Goal: Navigation & Orientation: Find specific page/section

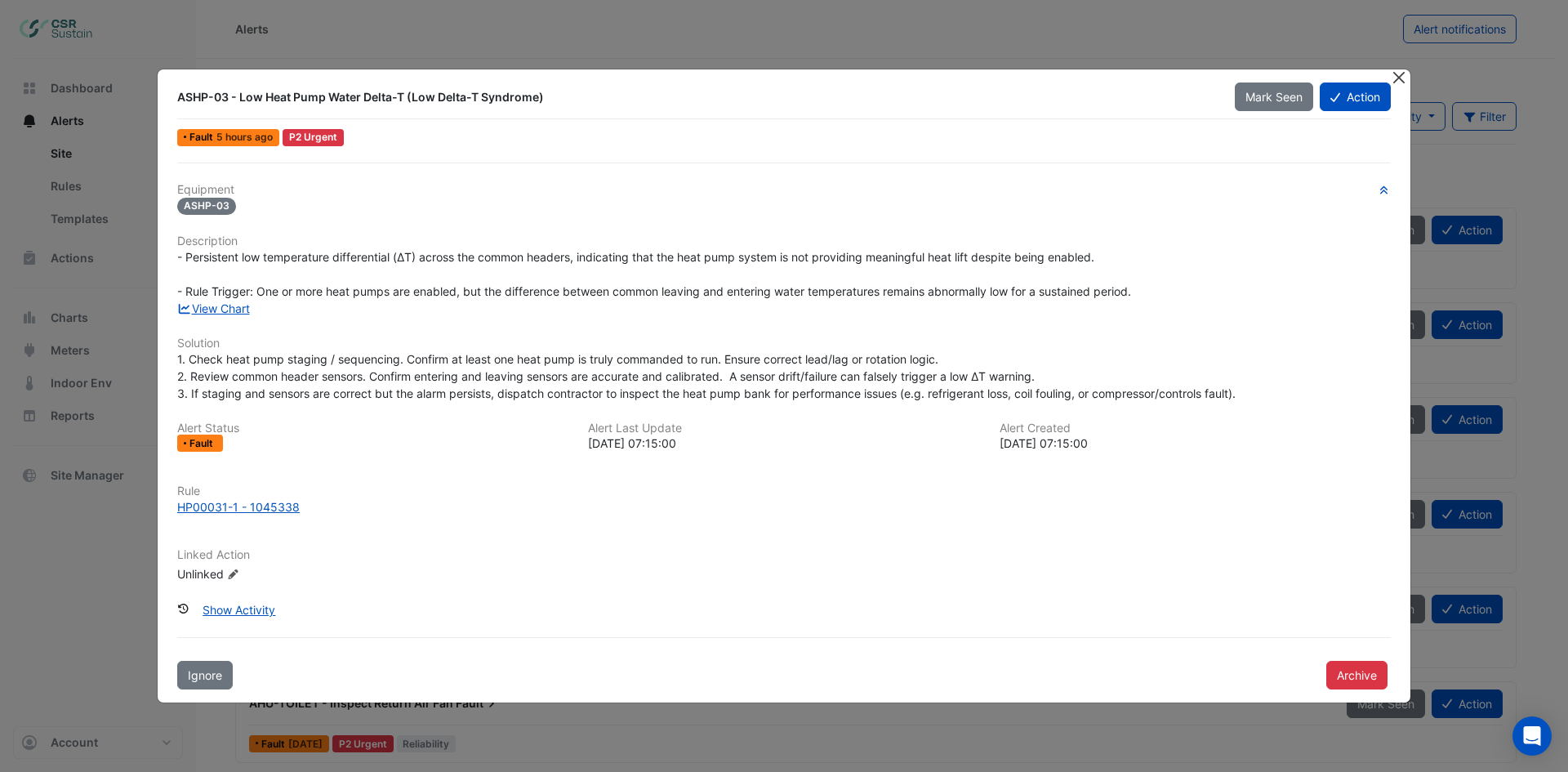
click at [1397, 76] on button "Close" at bounding box center [1398, 78] width 17 height 17
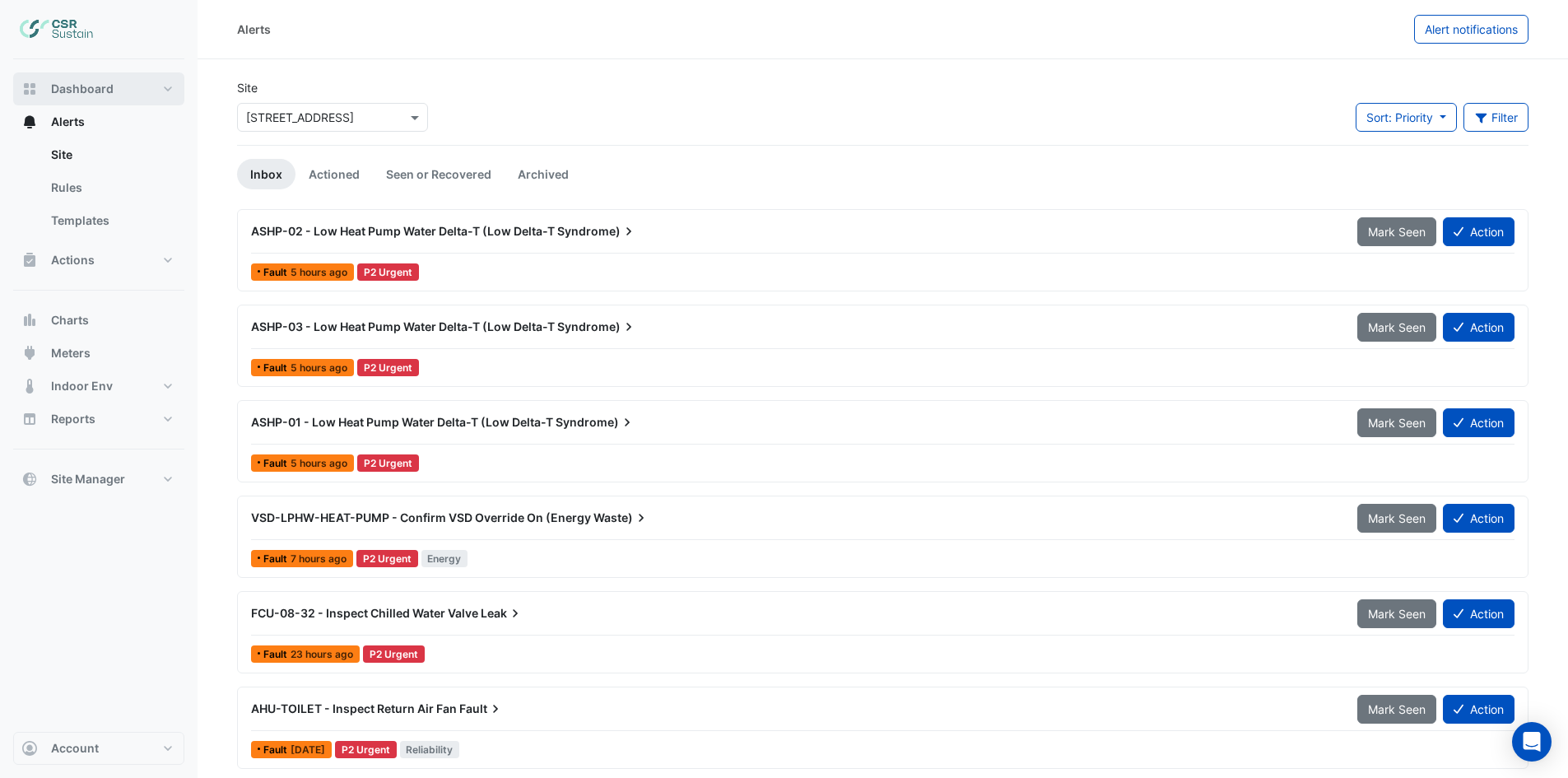
click at [92, 93] on span "Dashboard" at bounding box center [83, 88] width 63 height 17
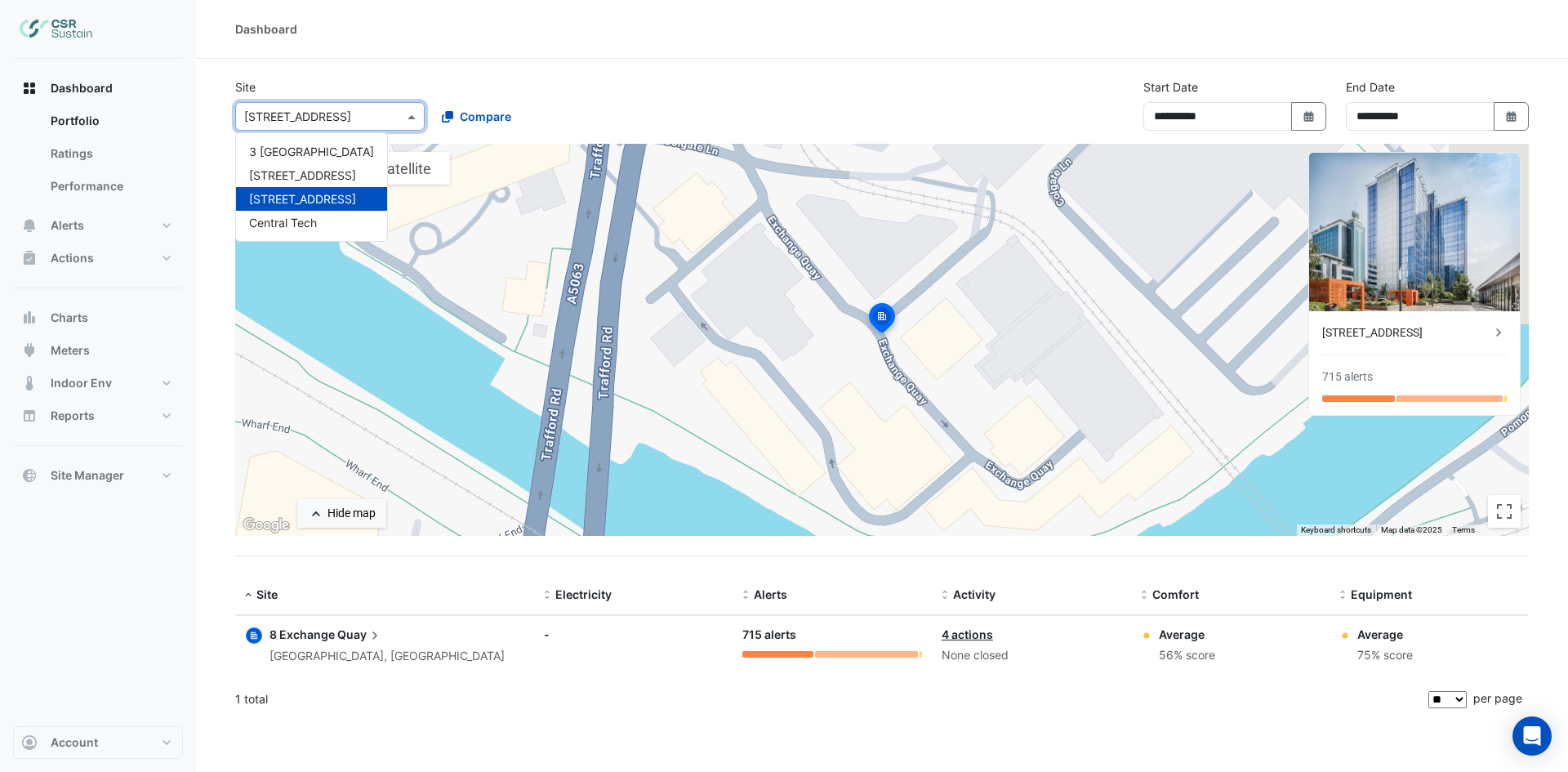
click at [270, 114] on input "text" at bounding box center [313, 117] width 138 height 17
click at [297, 223] on span "Central Tech" at bounding box center [283, 222] width 67 height 14
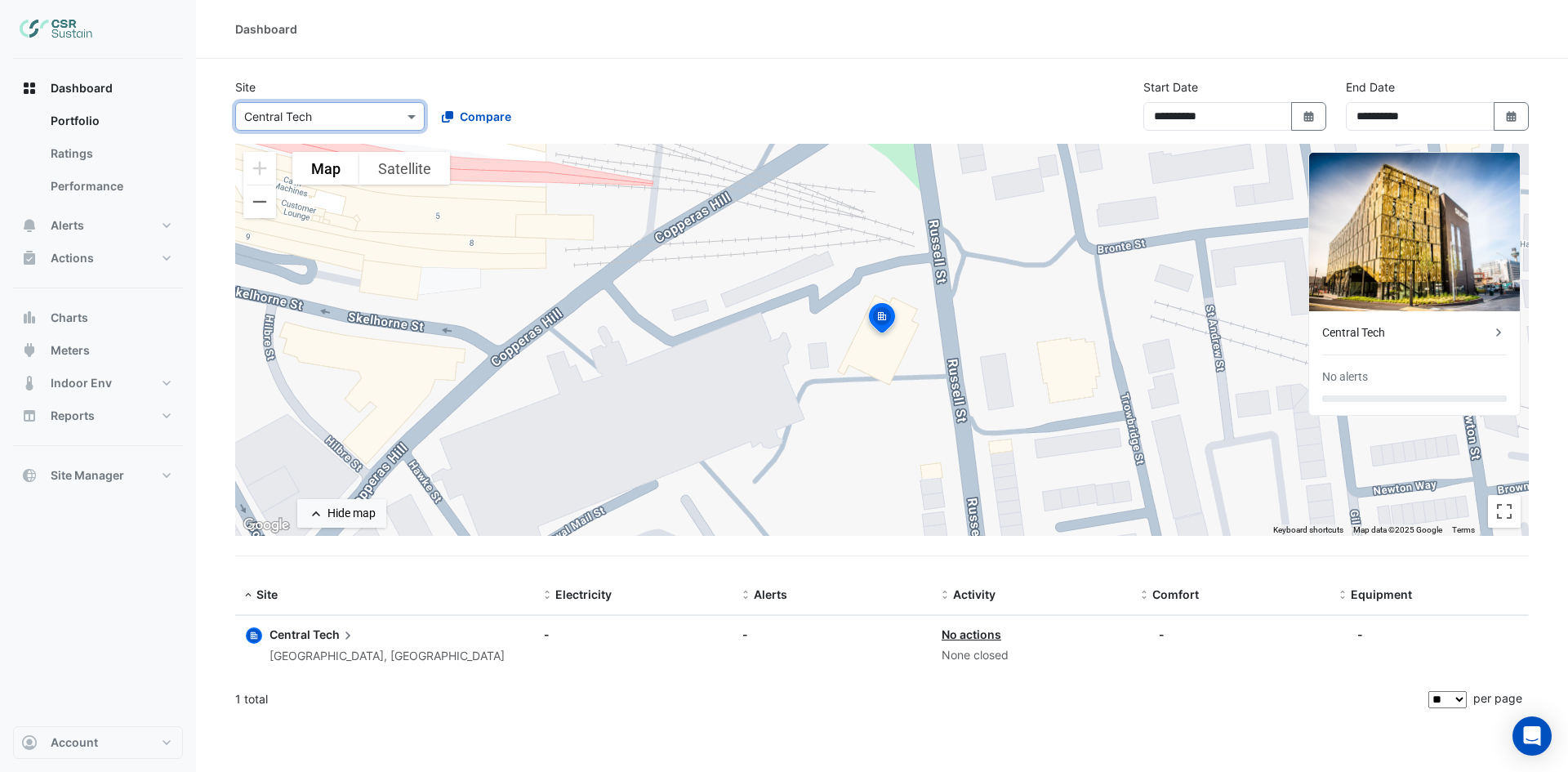
click at [1443, 338] on div "Central Tech" at bounding box center [1406, 333] width 168 height 17
click at [201, 115] on ngb-offcanvas-backdrop at bounding box center [784, 386] width 1568 height 772
click at [414, 177] on button "Satellite" at bounding box center [404, 169] width 91 height 33
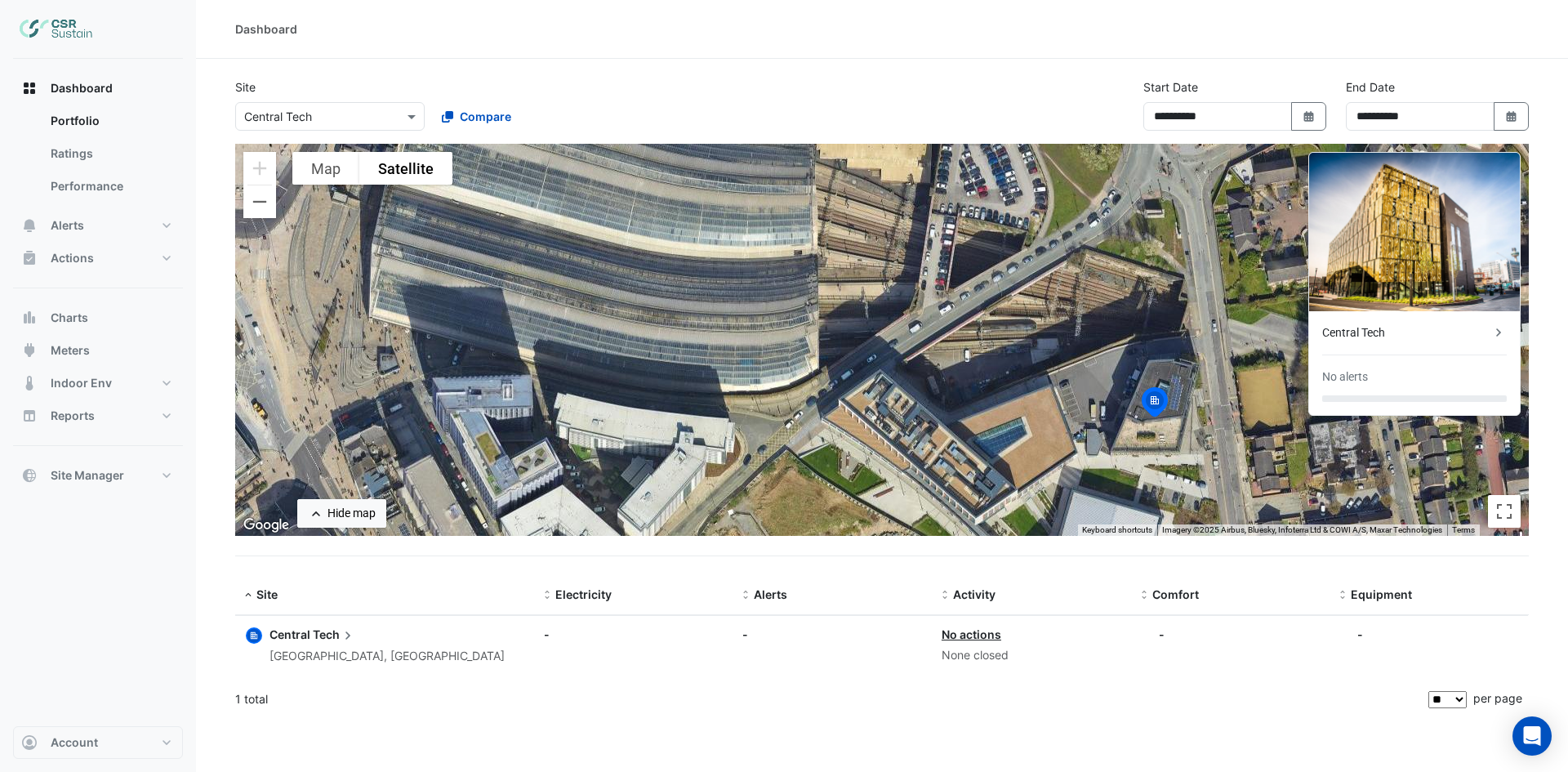
drag, startPoint x: 763, startPoint y: 411, endPoint x: 1035, endPoint y: 491, distance: 283.5
click at [1035, 491] on div "To activate drag with keyboard, press Alt + Enter. Once in keyboard drag state,…" at bounding box center [882, 339] width 1294 height 392
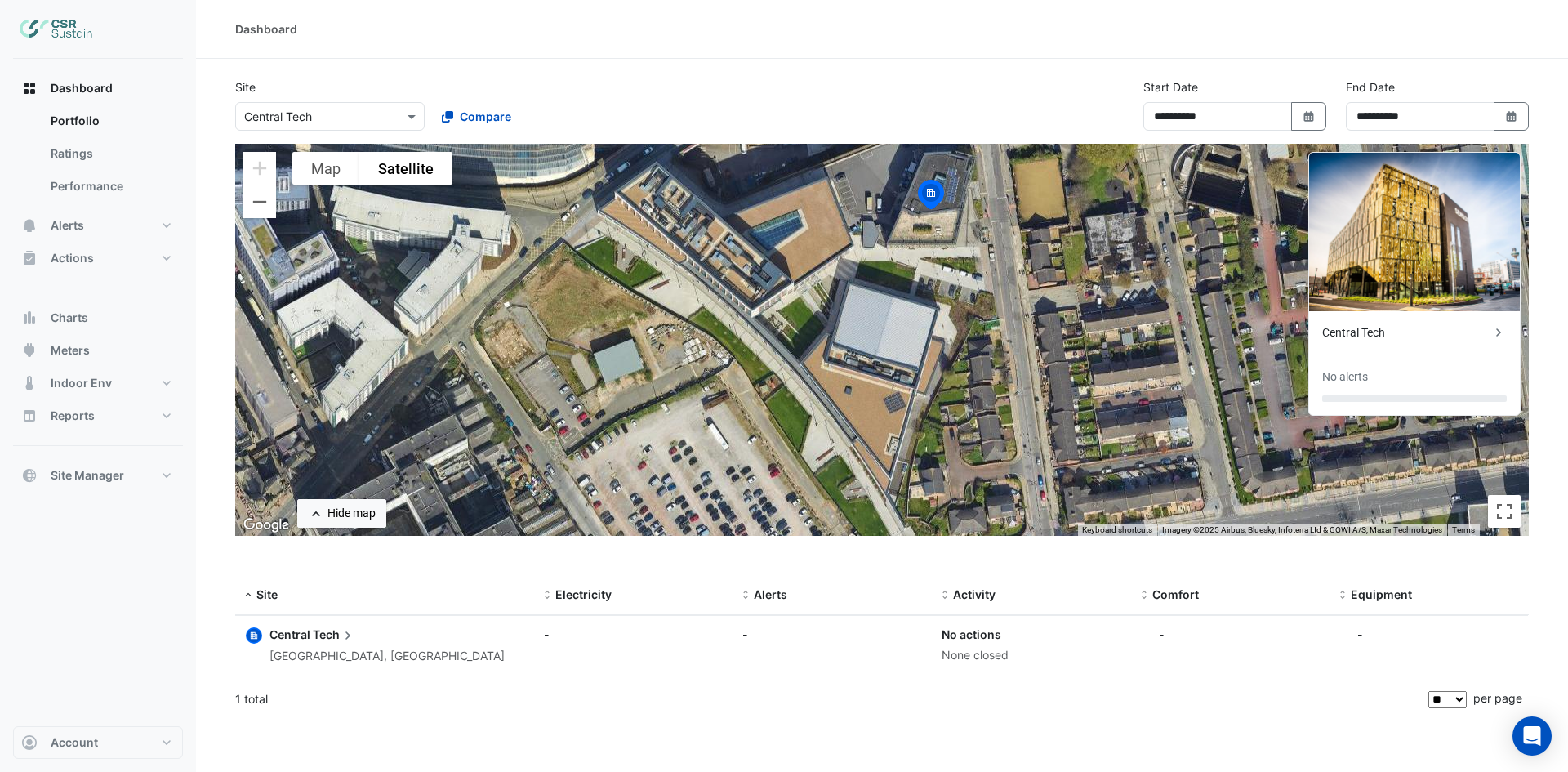
drag, startPoint x: 730, startPoint y: 396, endPoint x: 509, endPoint y: 186, distance: 304.9
click at [509, 186] on div "To activate drag with keyboard, press Alt + Enter. Once in keyboard drag state,…" at bounding box center [882, 339] width 1294 height 392
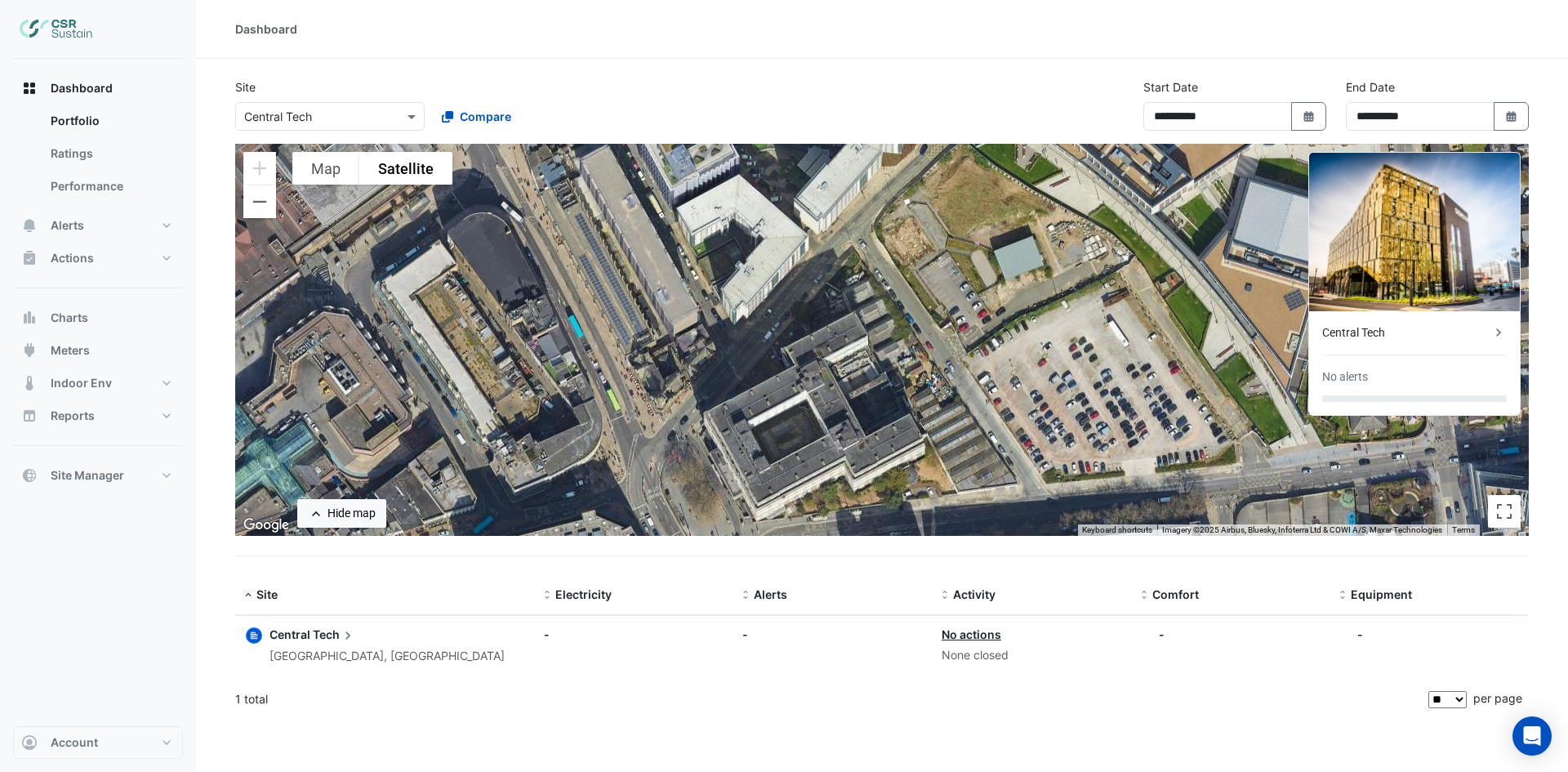
drag, startPoint x: 678, startPoint y: 441, endPoint x: 1027, endPoint y: 327, distance: 367.1
click at [1074, 335] on div "To activate drag with keyboard, press Alt + Enter. Once in keyboard drag state,…" at bounding box center [882, 339] width 1294 height 392
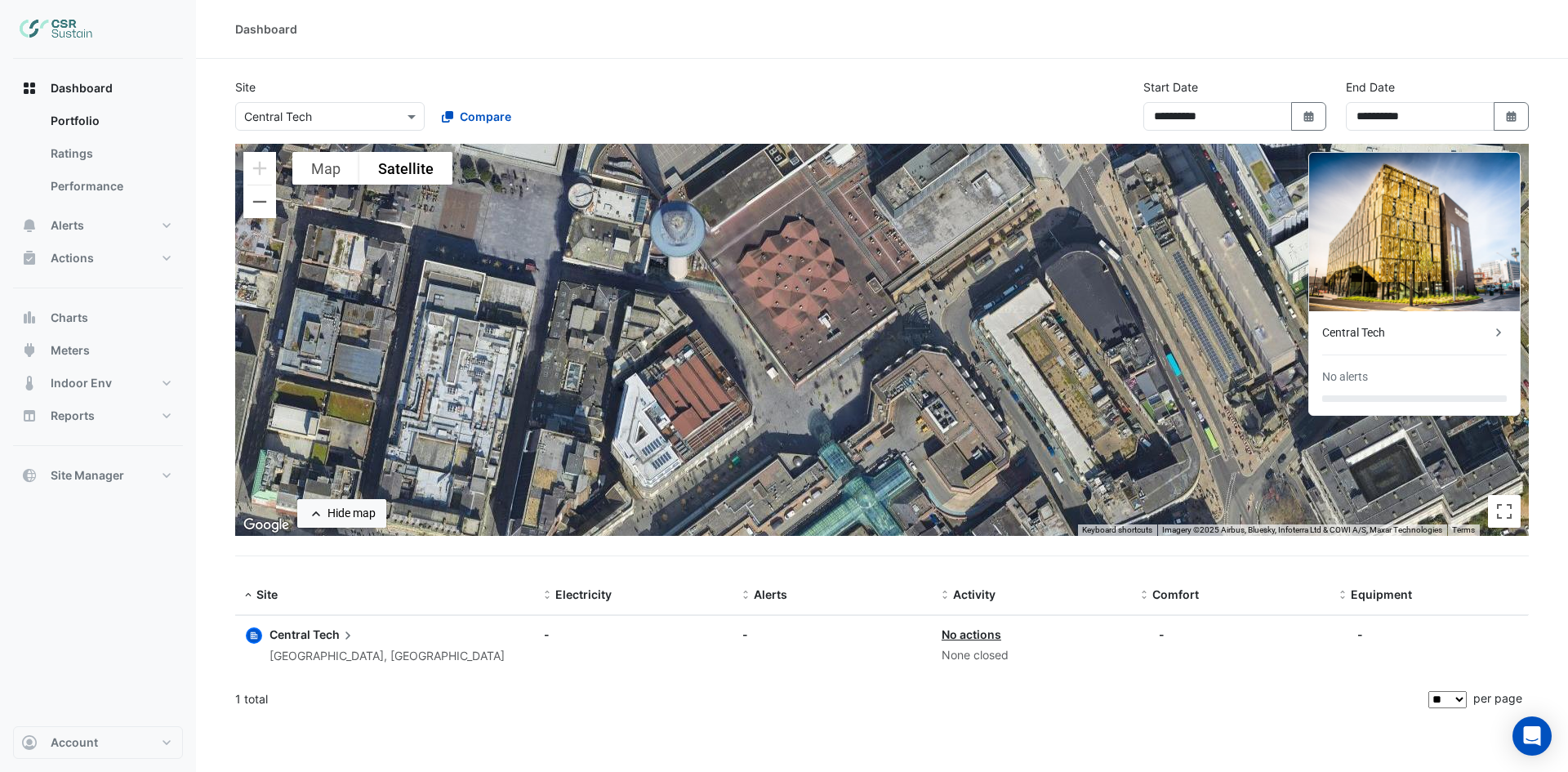
drag, startPoint x: 737, startPoint y: 415, endPoint x: 1032, endPoint y: 434, distance: 295.6
click at [1032, 434] on div "To activate drag with keyboard, press Alt + Enter. Once in keyboard drag state,…" at bounding box center [882, 339] width 1294 height 392
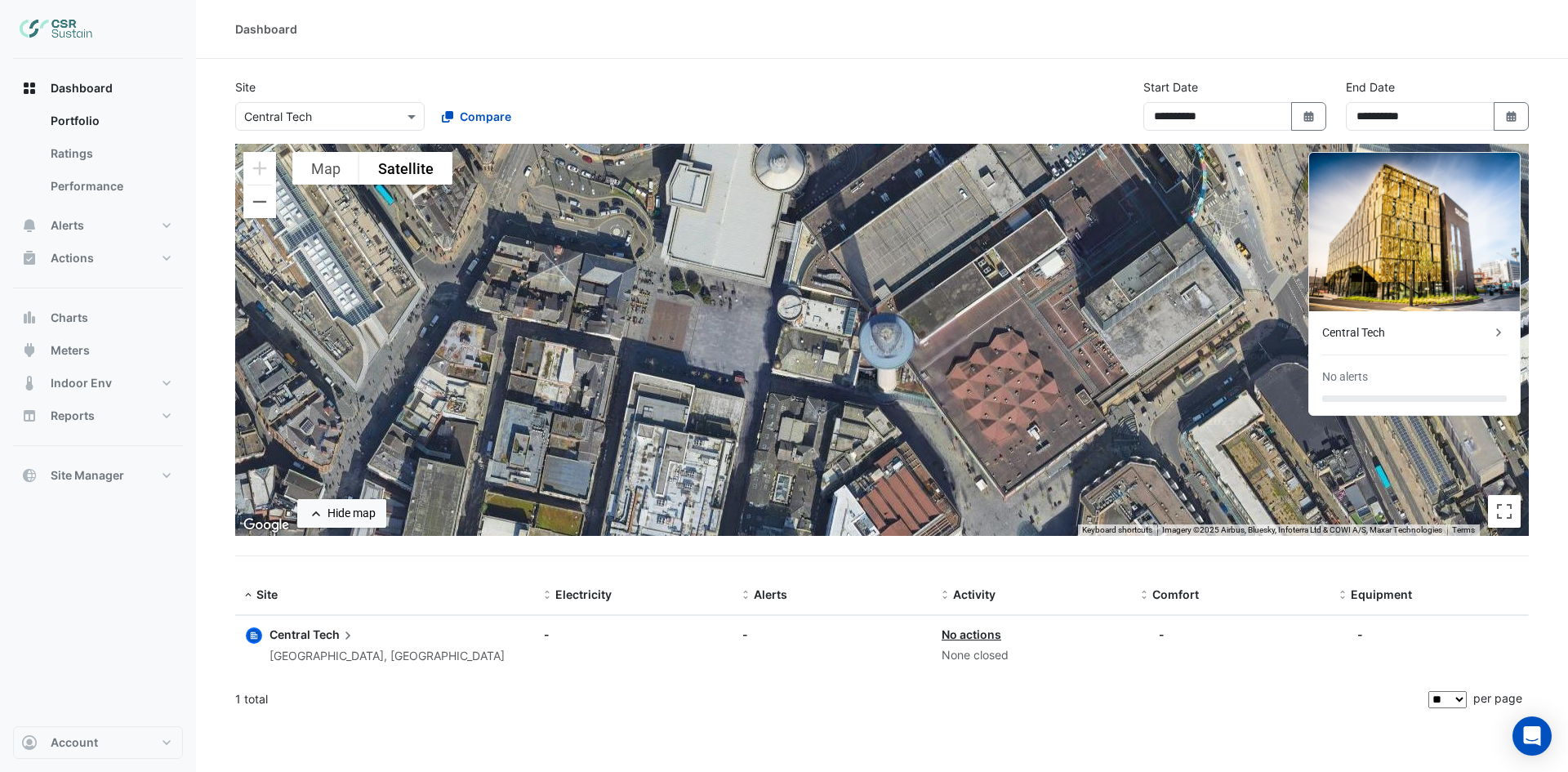
drag, startPoint x: 689, startPoint y: 325, endPoint x: 928, endPoint y: 455, distance: 272.1
click at [928, 455] on div "To activate drag with keyboard, press Alt + Enter. Once in keyboard drag state,…" at bounding box center [882, 339] width 1294 height 392
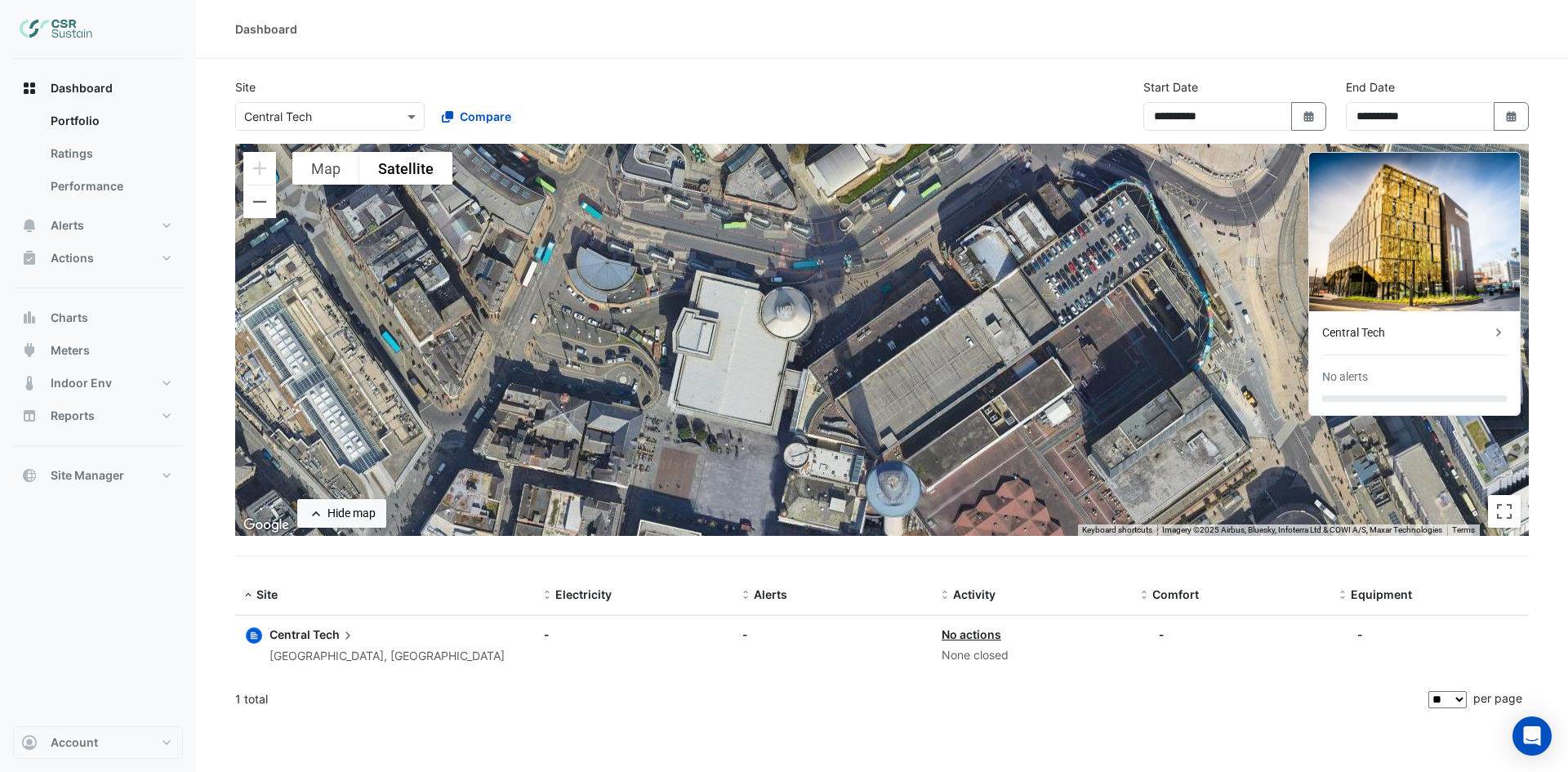
drag, startPoint x: 610, startPoint y: 246, endPoint x: 615, endPoint y: 403, distance: 157.1
click at [615, 403] on div "To activate drag with keyboard, press Alt + Enter. Once in keyboard drag state,…" at bounding box center [882, 339] width 1294 height 392
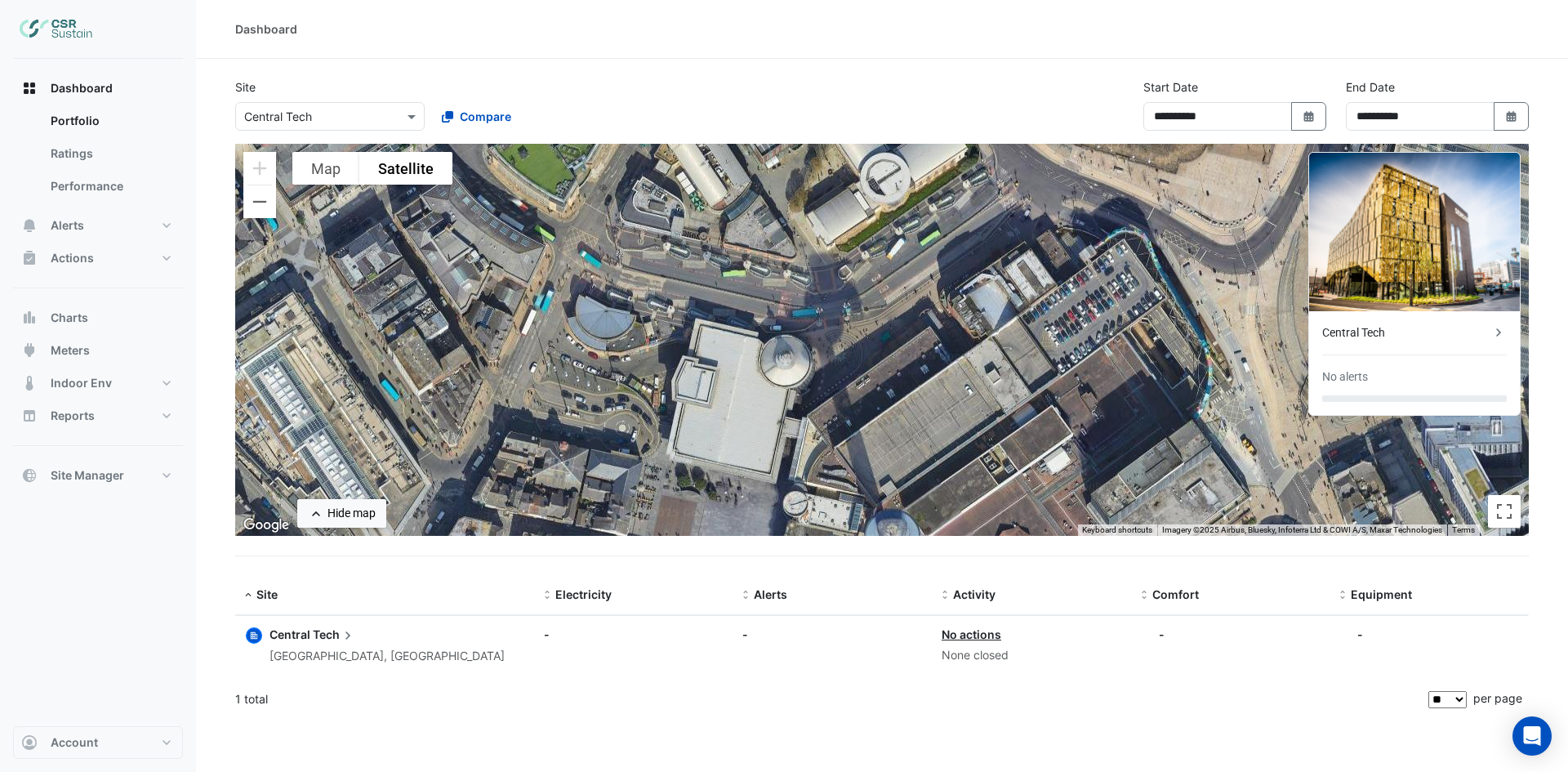
drag, startPoint x: 607, startPoint y: 239, endPoint x: 607, endPoint y: 286, distance: 47.0
click at [607, 286] on div "To activate drag with keyboard, press Alt + Enter. Once in keyboard drag state,…" at bounding box center [882, 339] width 1294 height 392
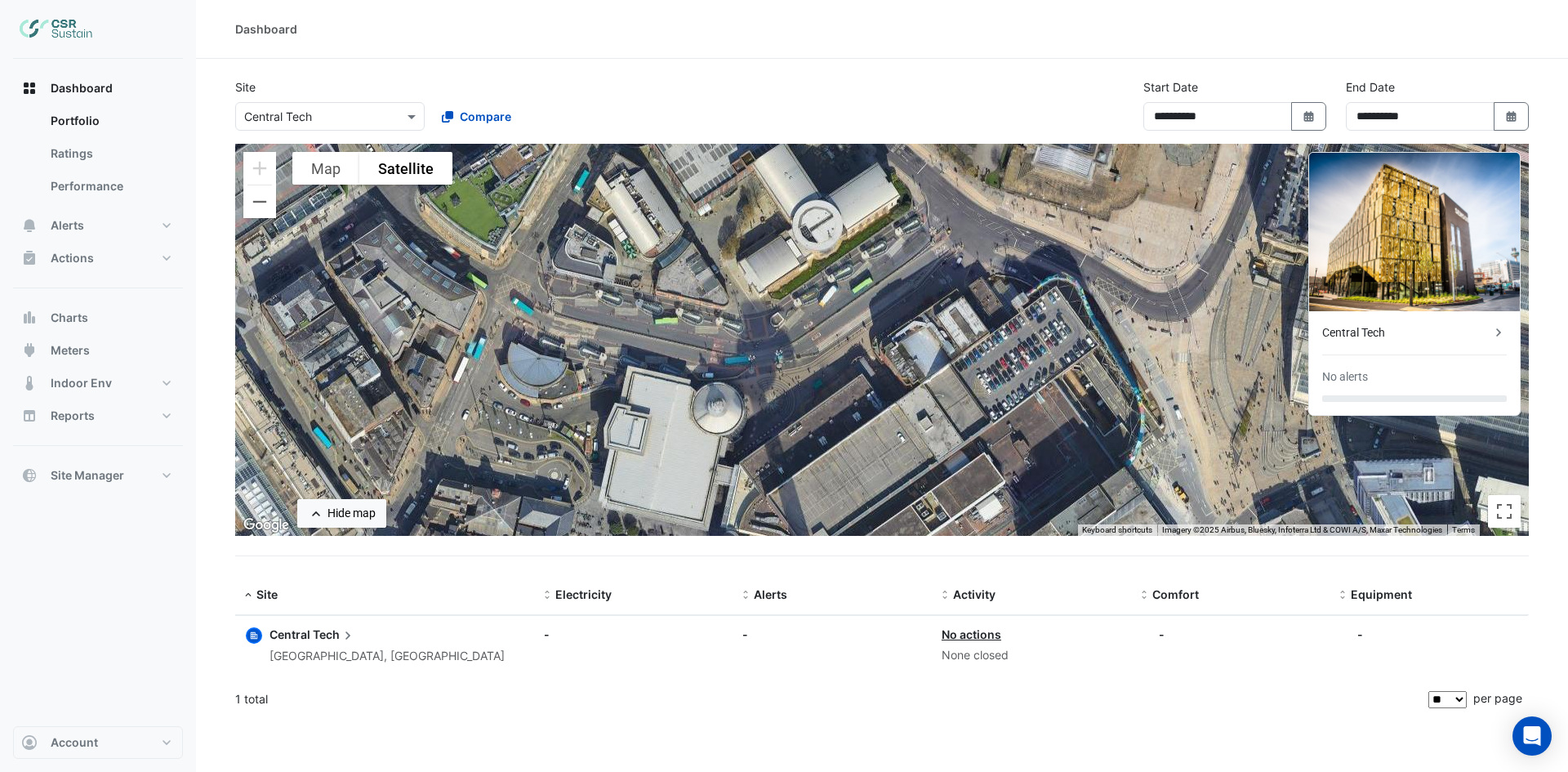
drag, startPoint x: 897, startPoint y: 272, endPoint x: 878, endPoint y: 280, distance: 20.6
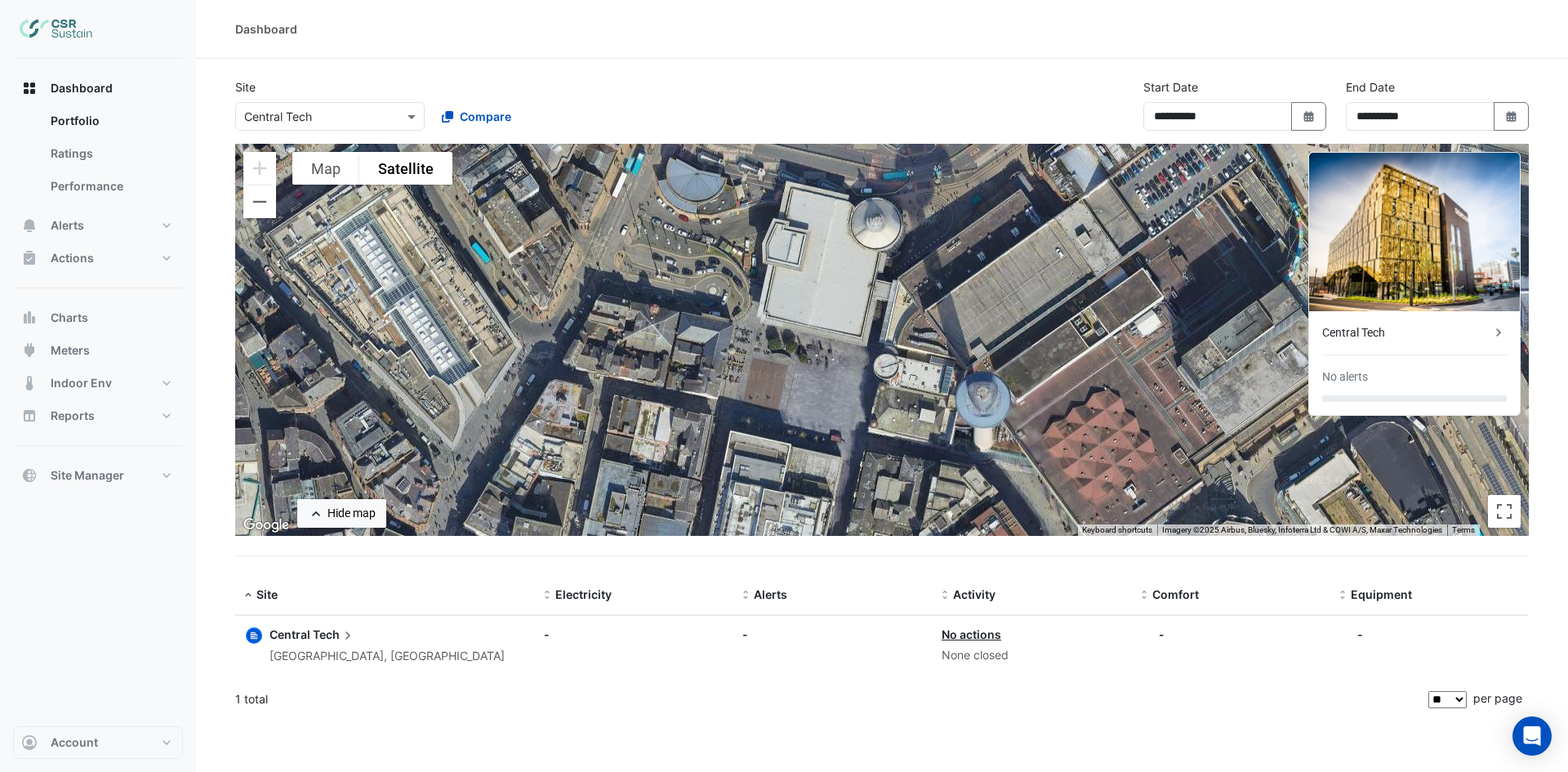
drag, startPoint x: 702, startPoint y: 413, endPoint x: 868, endPoint y: 224, distance: 251.5
click at [868, 224] on div "To activate drag with keyboard, press Alt + Enter. Once in keyboard drag state,…" at bounding box center [882, 339] width 1294 height 392
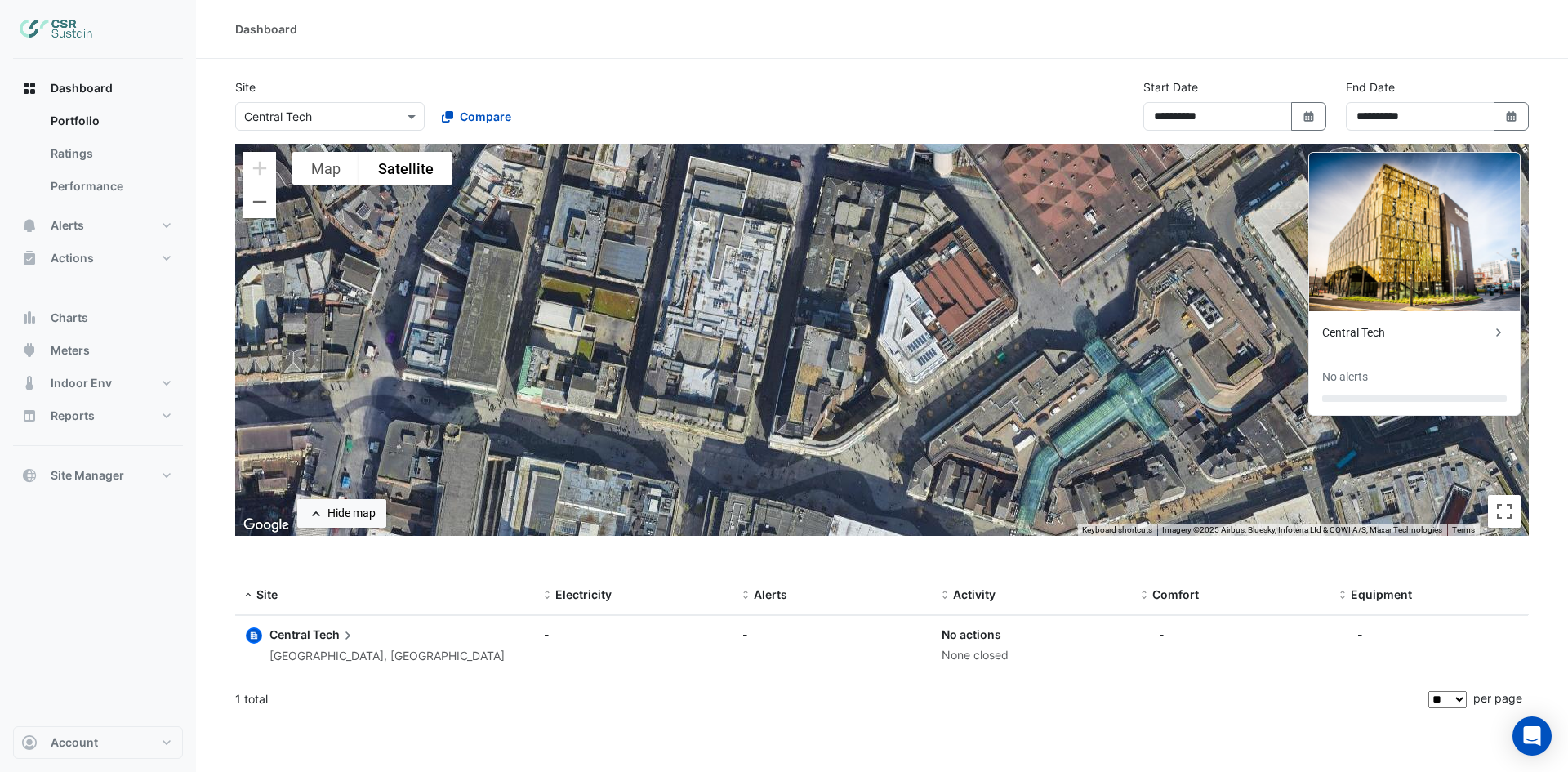
drag, startPoint x: 729, startPoint y: 420, endPoint x: 692, endPoint y: 138, distance: 284.4
click at [692, 138] on app-tabular-dashboard "**********" at bounding box center [882, 399] width 1294 height 641
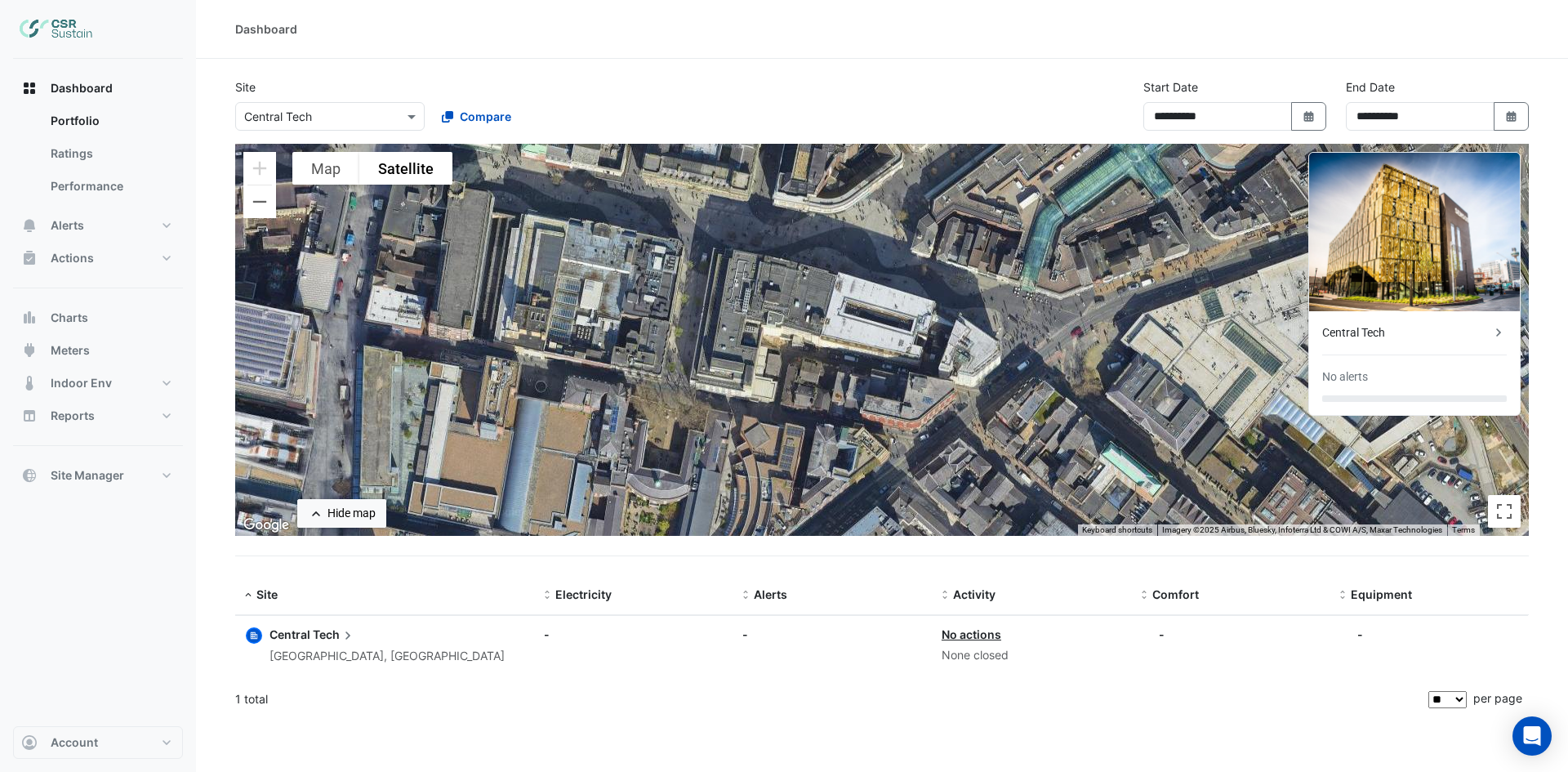
drag, startPoint x: 682, startPoint y: 402, endPoint x: 686, endPoint y: 152, distance: 250.0
click at [686, 152] on div "To activate drag with keyboard, press Alt + Enter. Once in keyboard drag state,…" at bounding box center [882, 339] width 1294 height 392
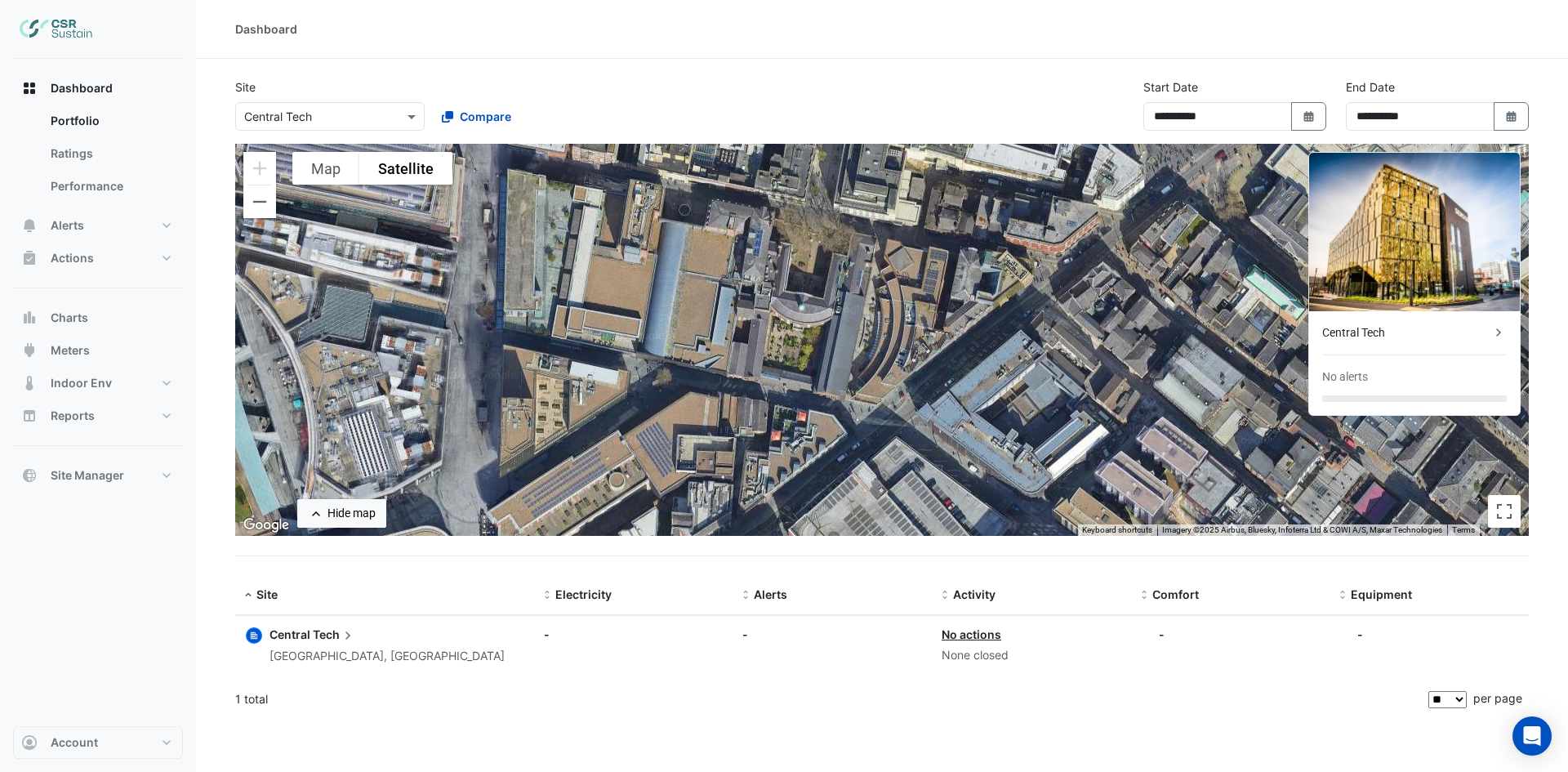
drag, startPoint x: 539, startPoint y: 383, endPoint x: 689, endPoint y: 203, distance: 234.3
click at [689, 203] on div "To activate drag with keyboard, press Alt + Enter. Once in keyboard drag state,…" at bounding box center [882, 339] width 1294 height 392
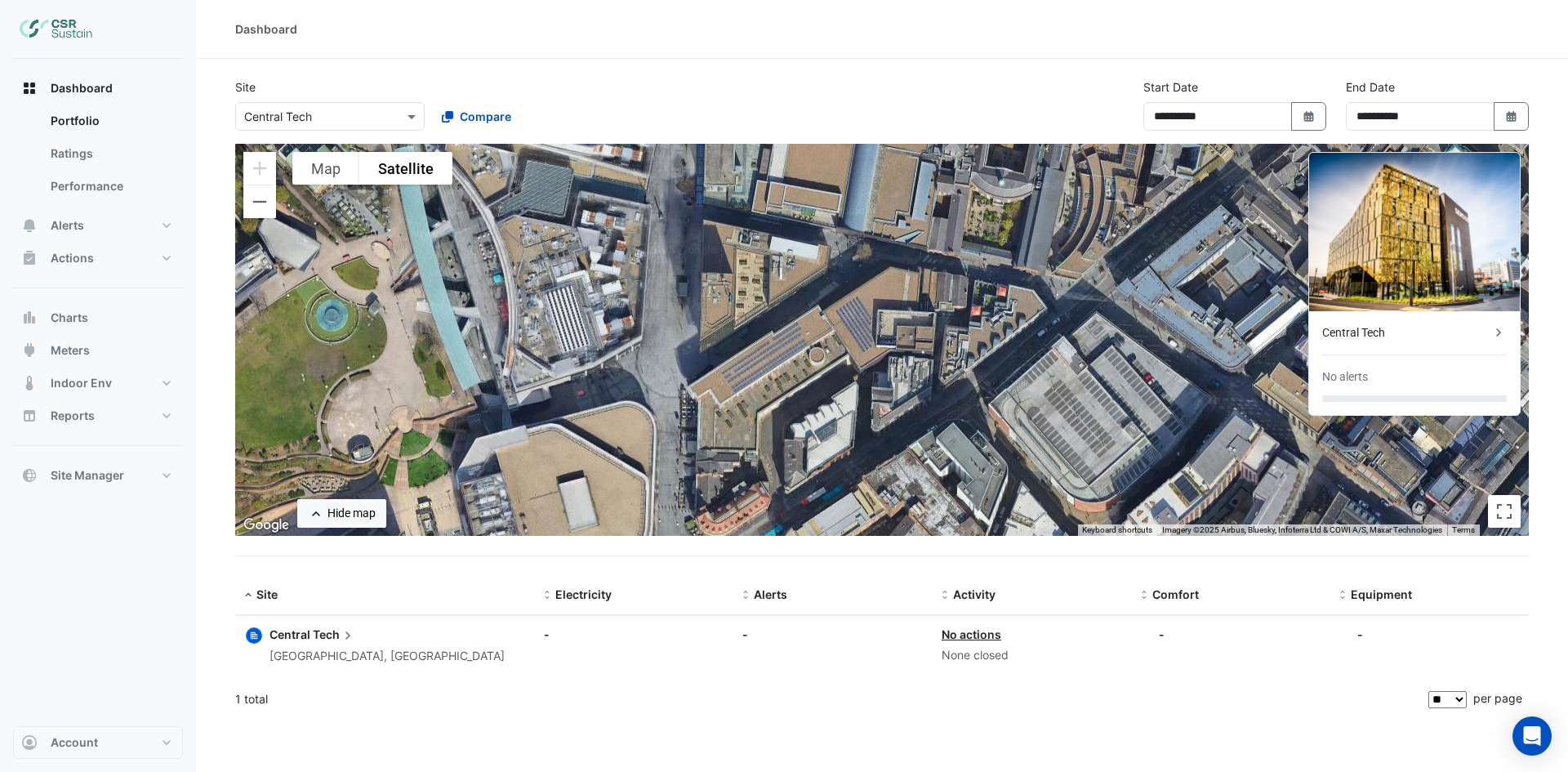
drag, startPoint x: 735, startPoint y: 383, endPoint x: 936, endPoint y: 257, distance: 237.2
click at [936, 257] on div "To activate drag with keyboard, press Alt + Enter. Once in keyboard drag state,…" at bounding box center [882, 339] width 1294 height 392
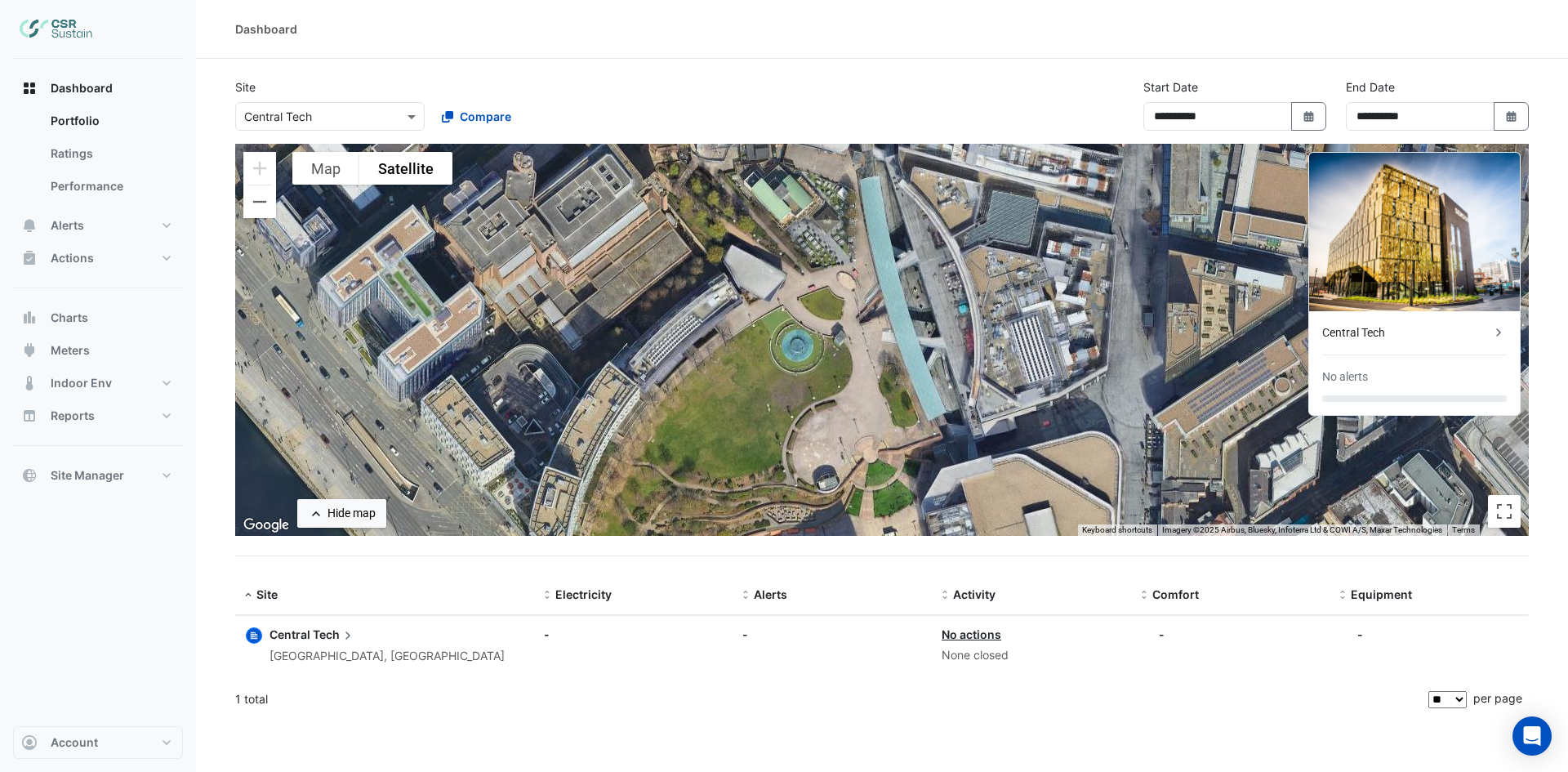
drag, startPoint x: 582, startPoint y: 343, endPoint x: 1050, endPoint y: 373, distance: 469.0
click at [1050, 373] on div "To activate drag with keyboard, press Alt + Enter. Once in keyboard drag state,…" at bounding box center [882, 339] width 1294 height 392
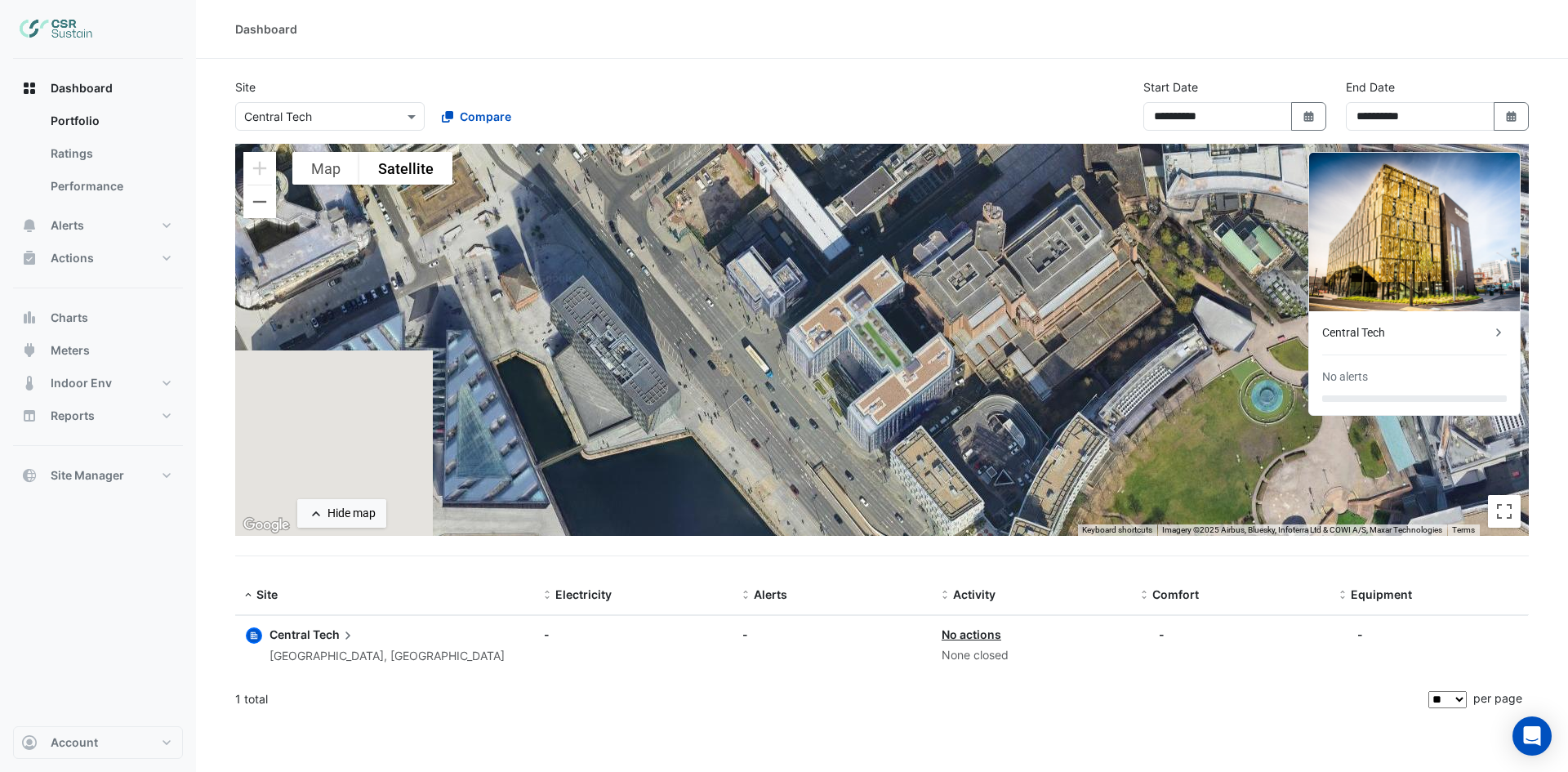
drag, startPoint x: 471, startPoint y: 253, endPoint x: 954, endPoint y: 306, distance: 485.9
click at [954, 306] on div "To activate drag with keyboard, press Alt + Enter. Once in keyboard drag state,…" at bounding box center [882, 339] width 1294 height 392
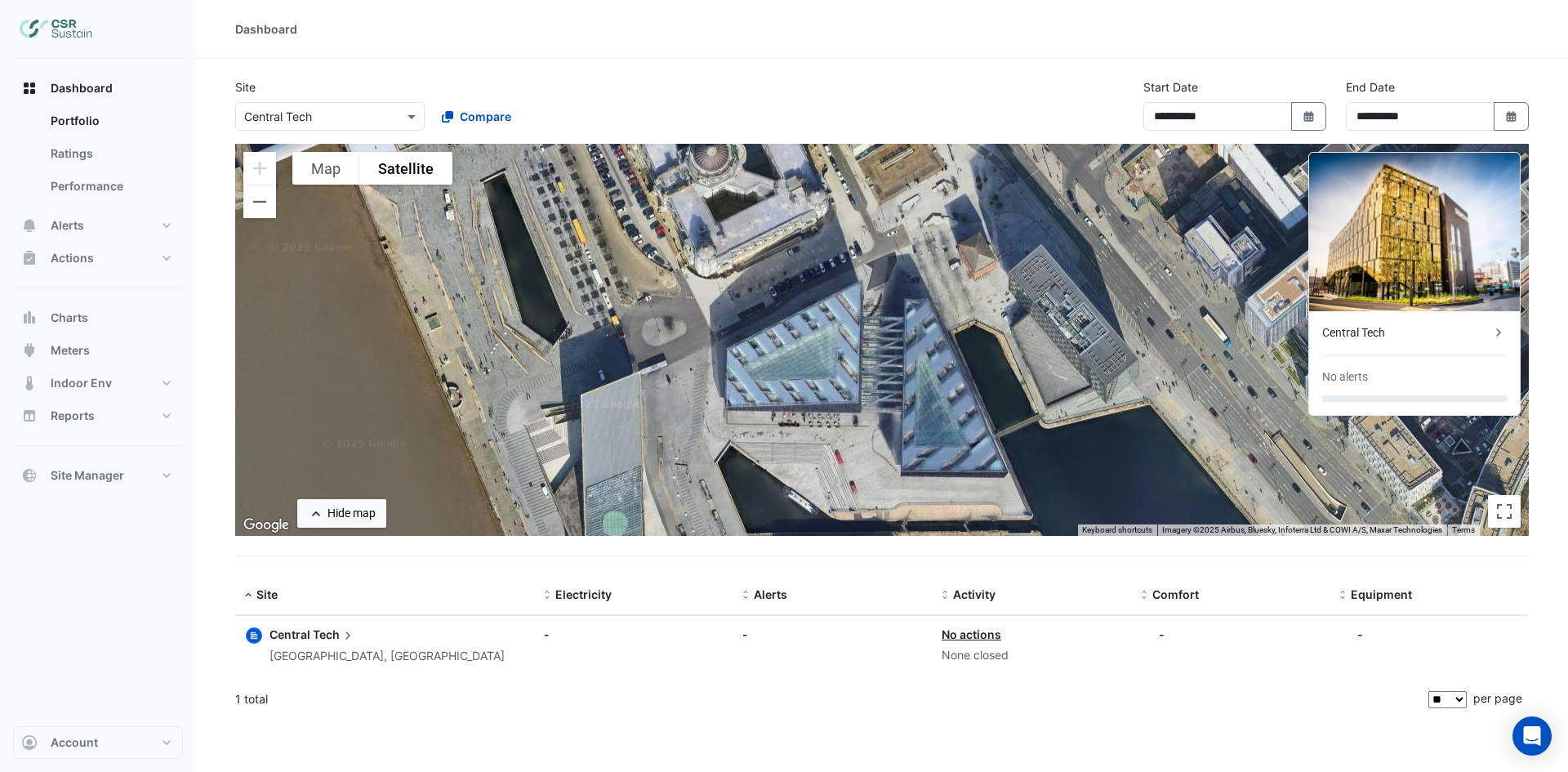
drag, startPoint x: 447, startPoint y: 326, endPoint x: 891, endPoint y: 293, distance: 445.2
click at [891, 293] on div "To activate drag with keyboard, press Alt + Enter. Once in keyboard drag state,…" at bounding box center [882, 339] width 1294 height 392
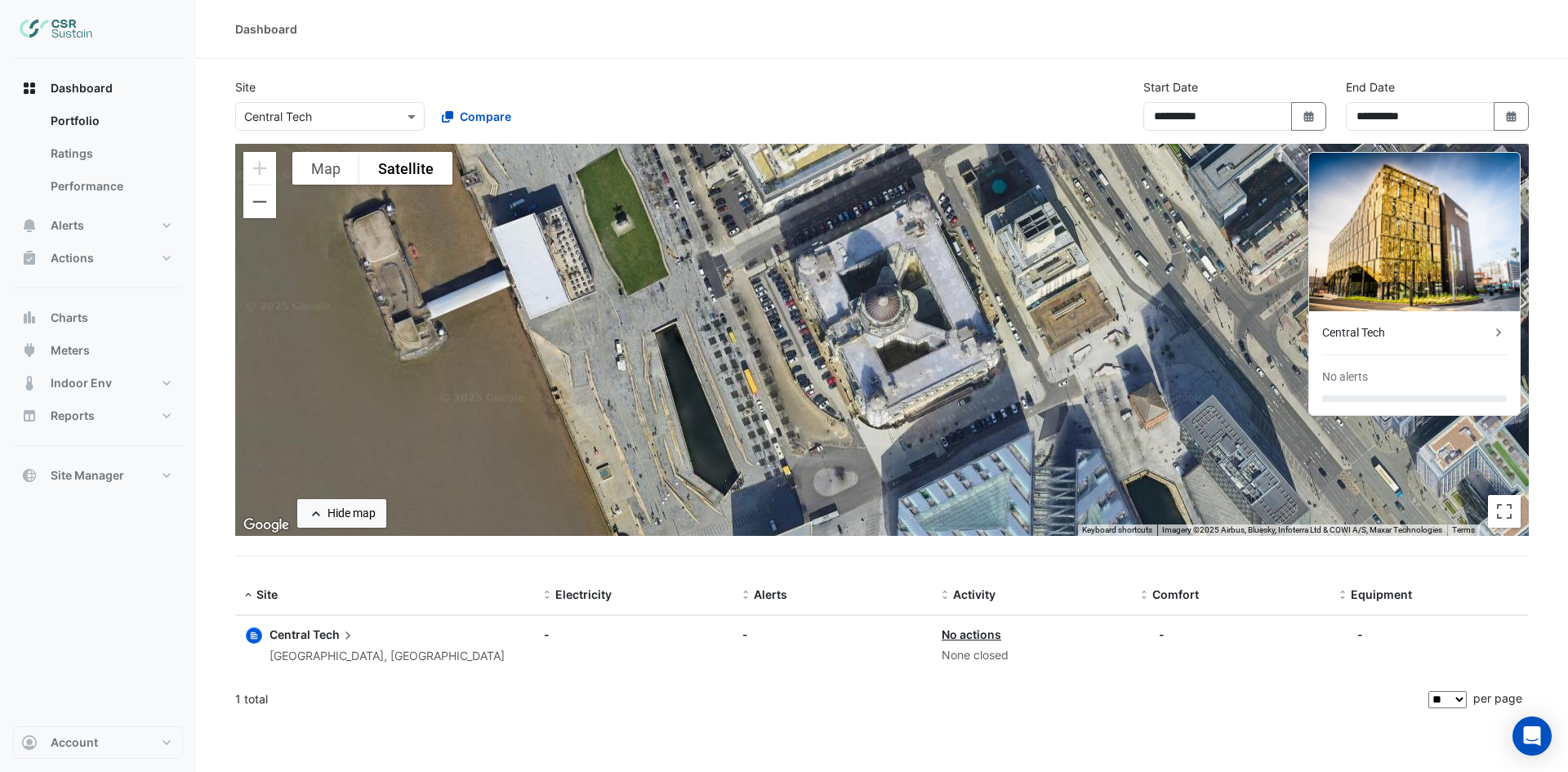
drag, startPoint x: 543, startPoint y: 306, endPoint x: 725, endPoint y: 456, distance: 235.8
click at [725, 456] on div "To activate drag with keyboard, press Alt + Enter. Once in keyboard drag state,…" at bounding box center [882, 339] width 1294 height 392
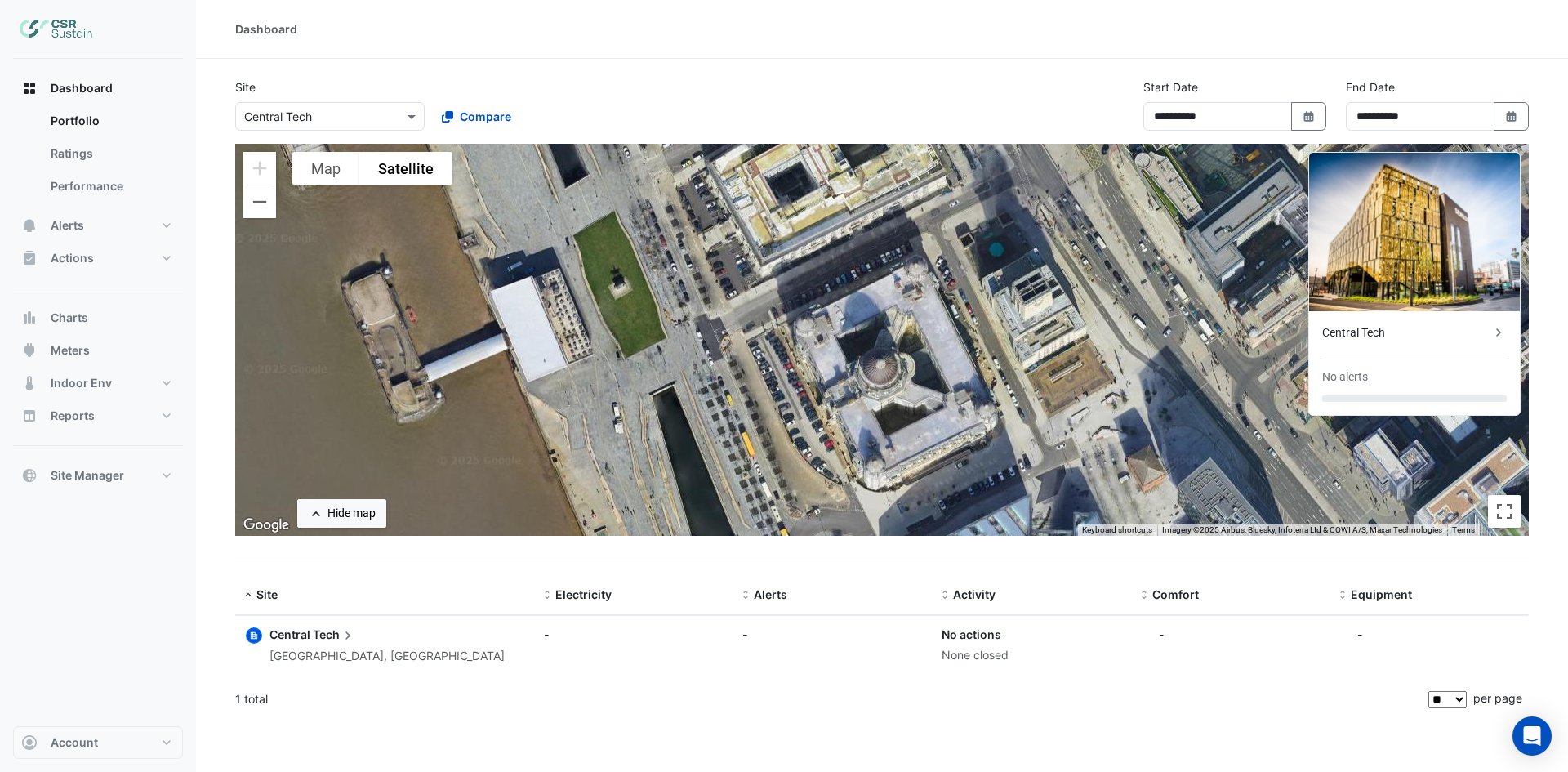
drag, startPoint x: 854, startPoint y: 414, endPoint x: 838, endPoint y: 499, distance: 86.5
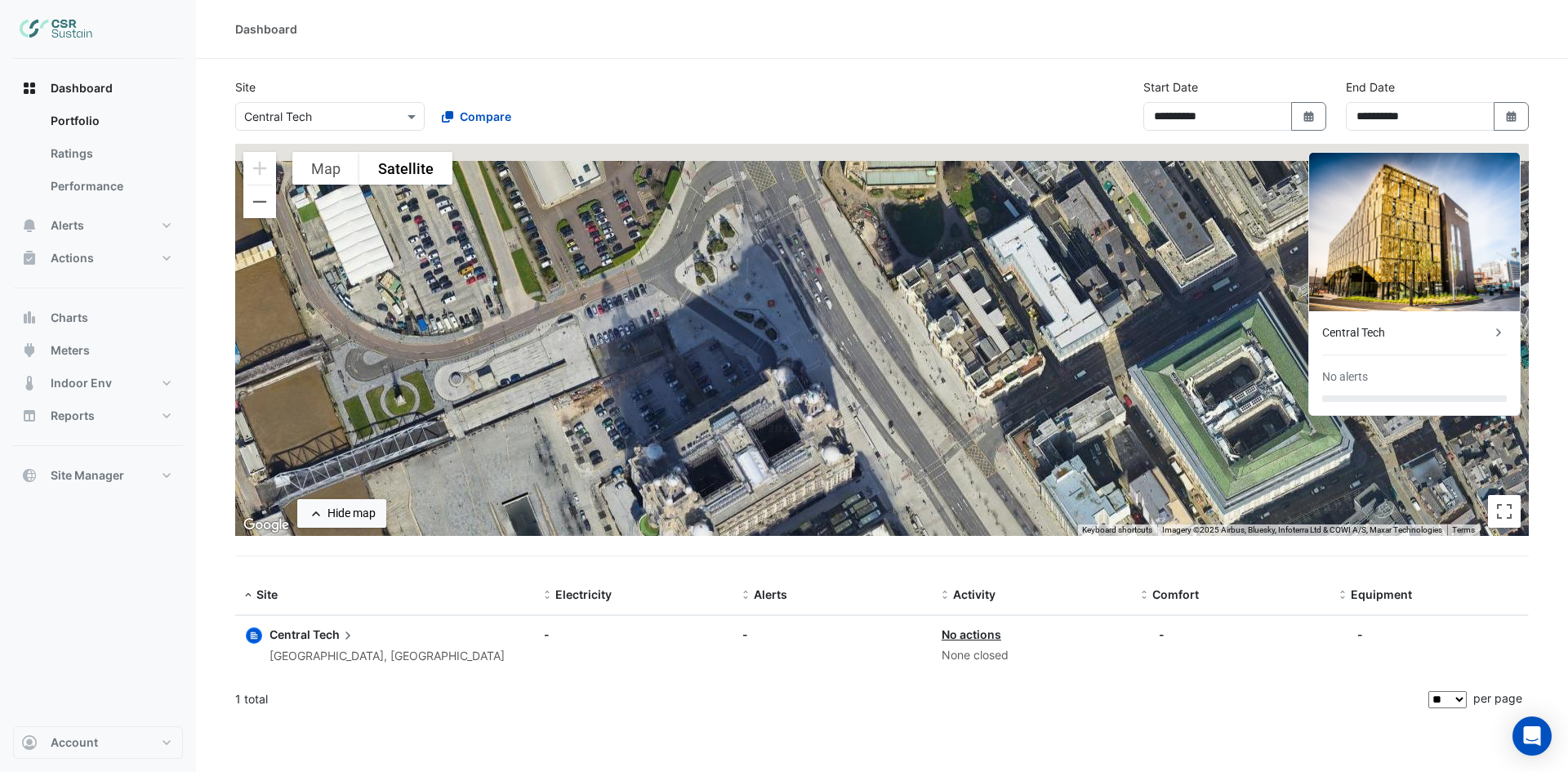
drag, startPoint x: 824, startPoint y: 170, endPoint x: 866, endPoint y: 511, distance: 343.6
click at [866, 509] on div "To activate drag with keyboard, press Alt + Enter. Once in keyboard drag state,…" at bounding box center [882, 339] width 1294 height 392
